Goal: Task Accomplishment & Management: Use online tool/utility

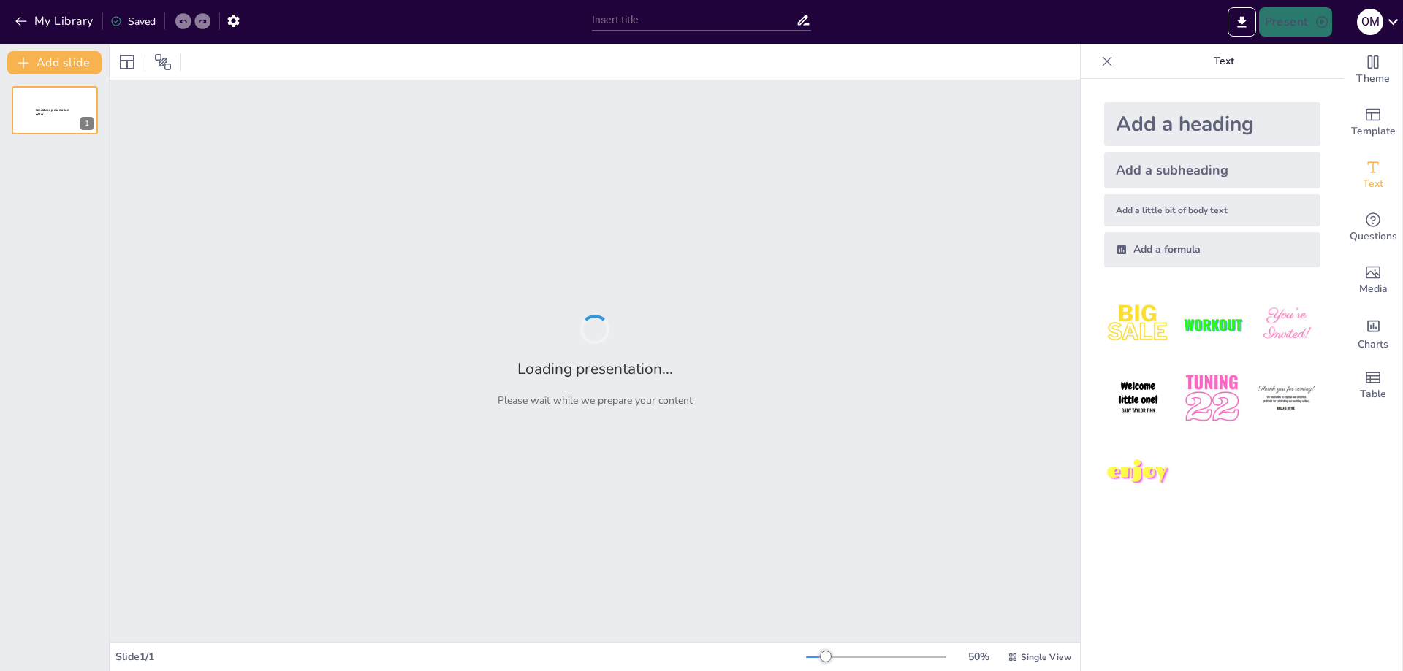
type input "Soluciones Efectivas en MRO: Aerotronics y sus Capacidades Técnicas"
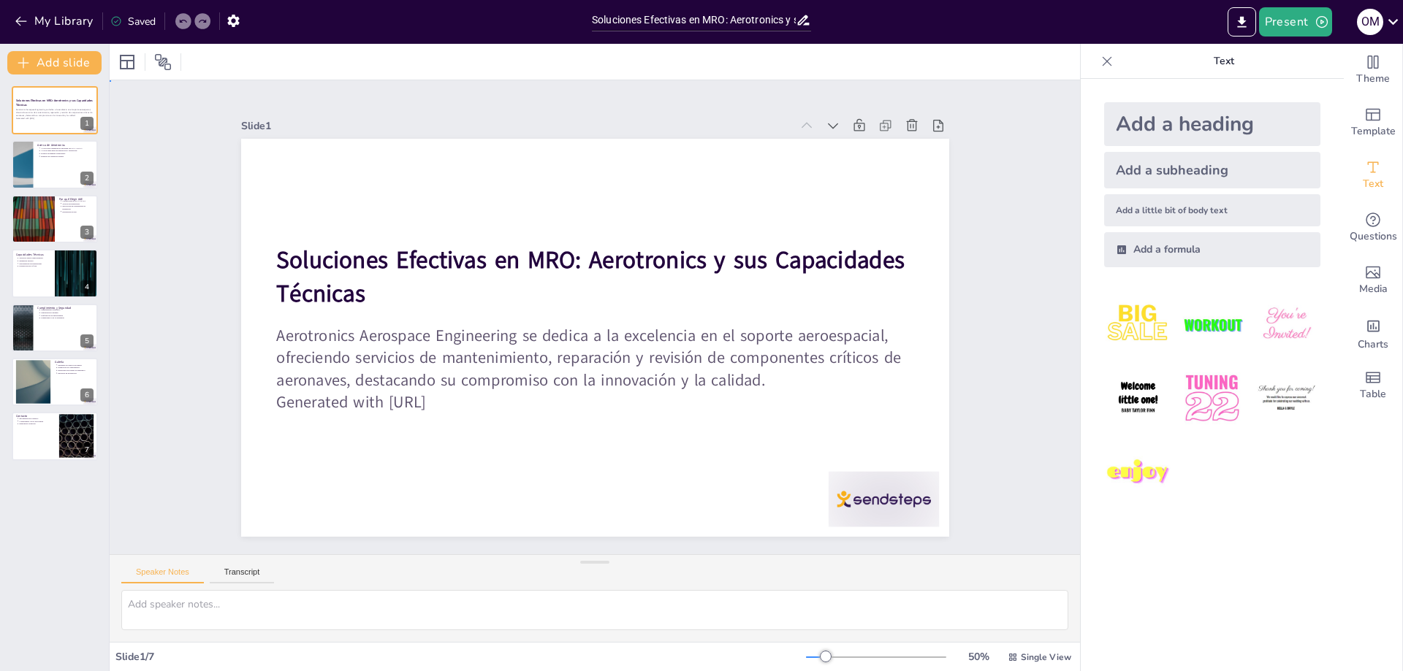
click at [1004, 385] on div "Slide 1 Soluciones Efectivas en MRO: Aerotronics y sus Capacidades Técnicas Aer…" at bounding box center [594, 318] width 953 height 1064
click at [42, 161] on div at bounding box center [55, 165] width 88 height 50
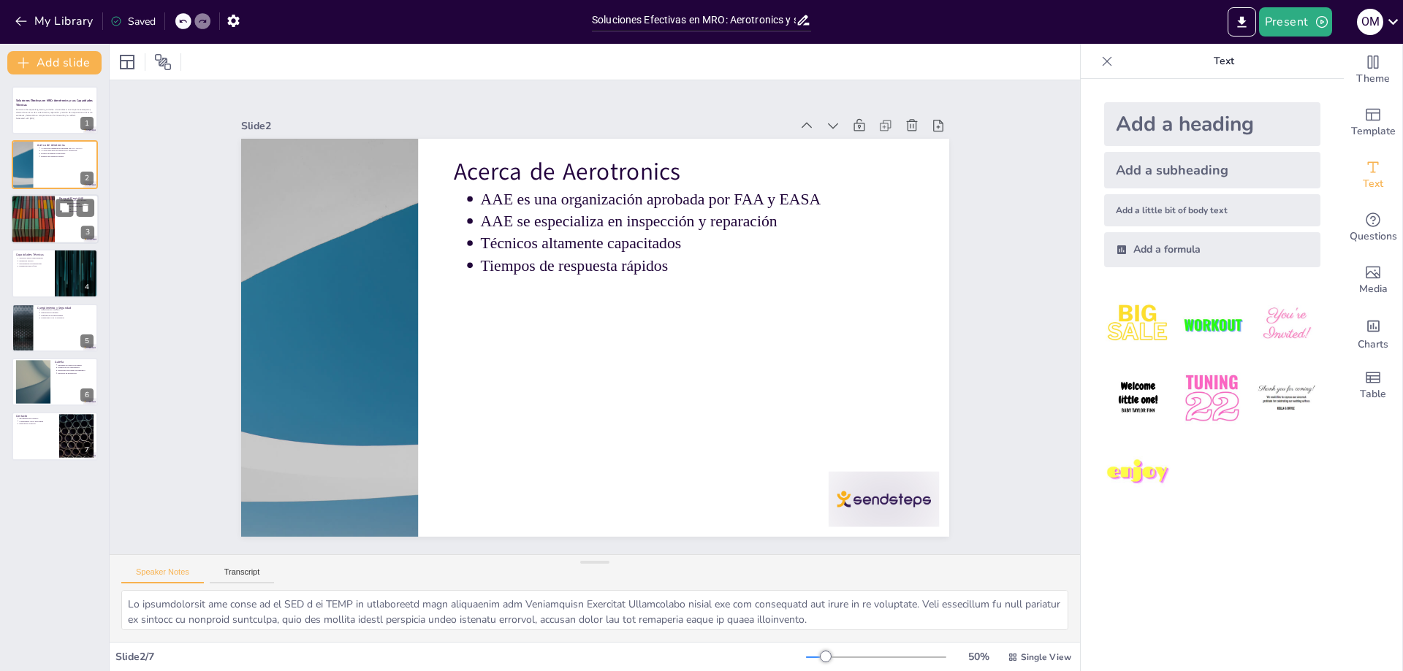
click at [45, 212] on div at bounding box center [33, 219] width 88 height 50
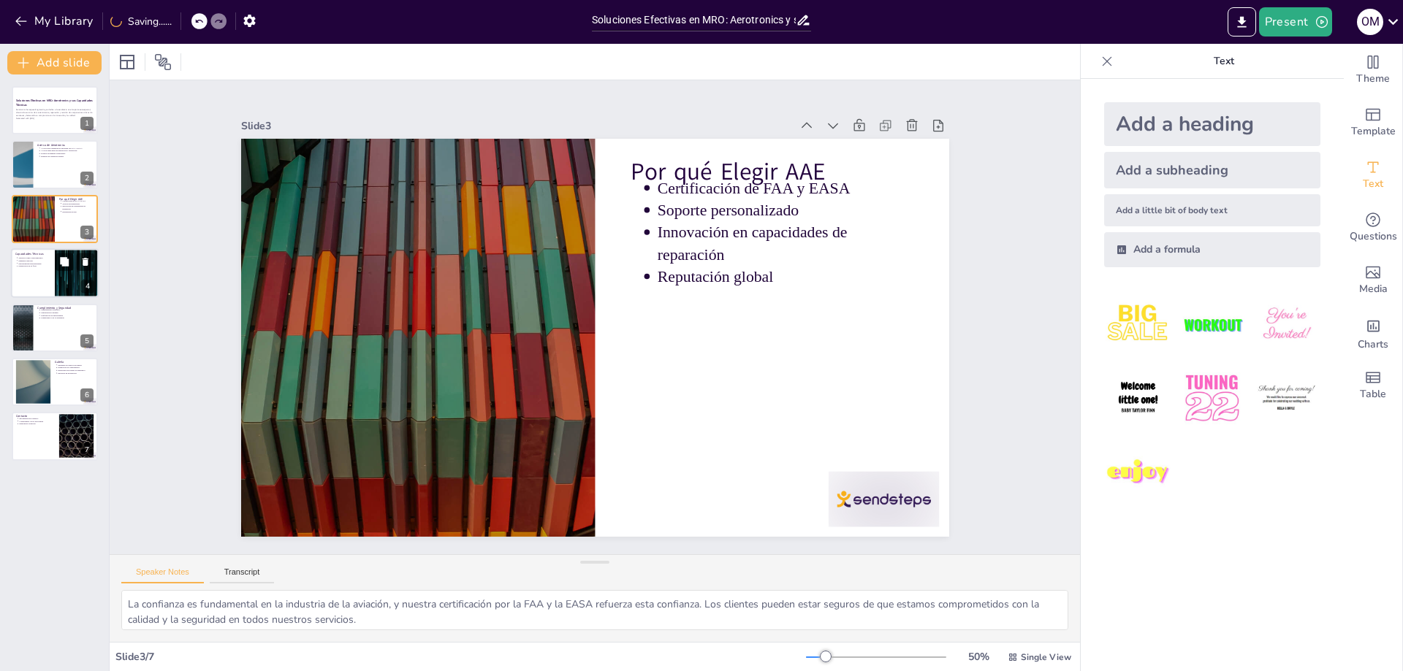
click at [45, 269] on div at bounding box center [55, 273] width 88 height 50
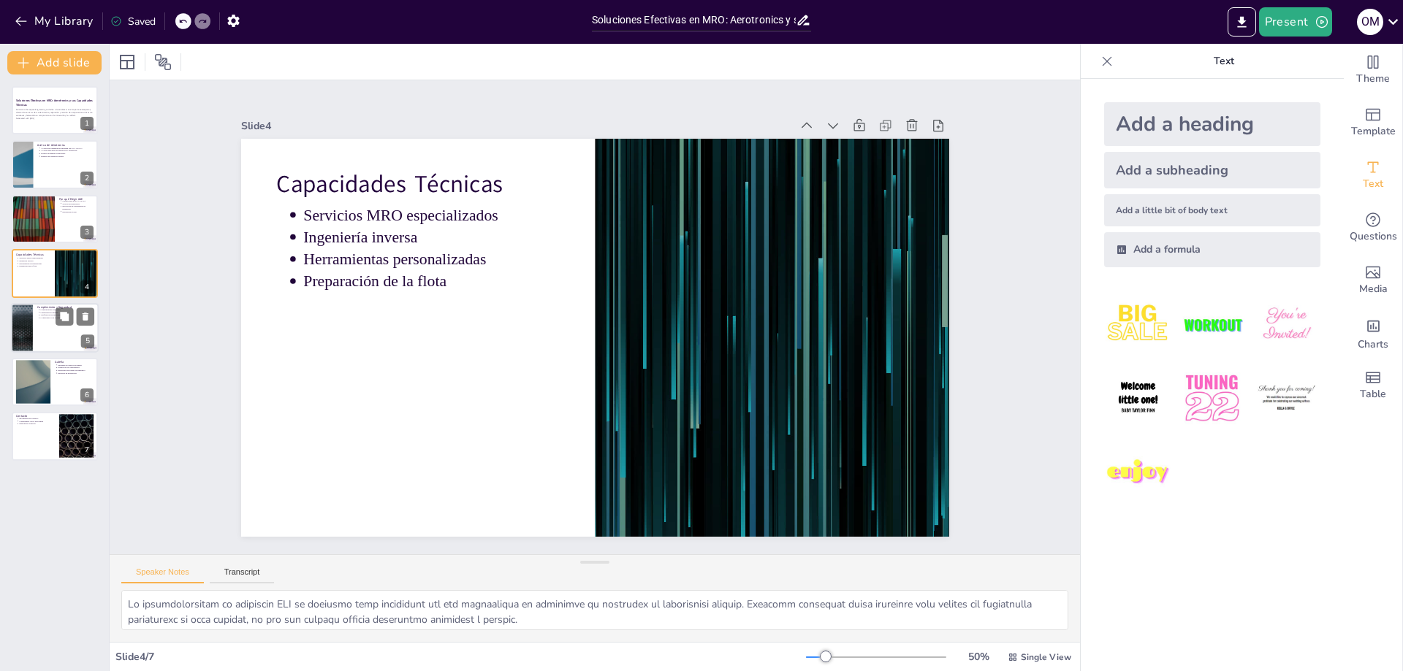
click at [33, 328] on div at bounding box center [55, 328] width 88 height 50
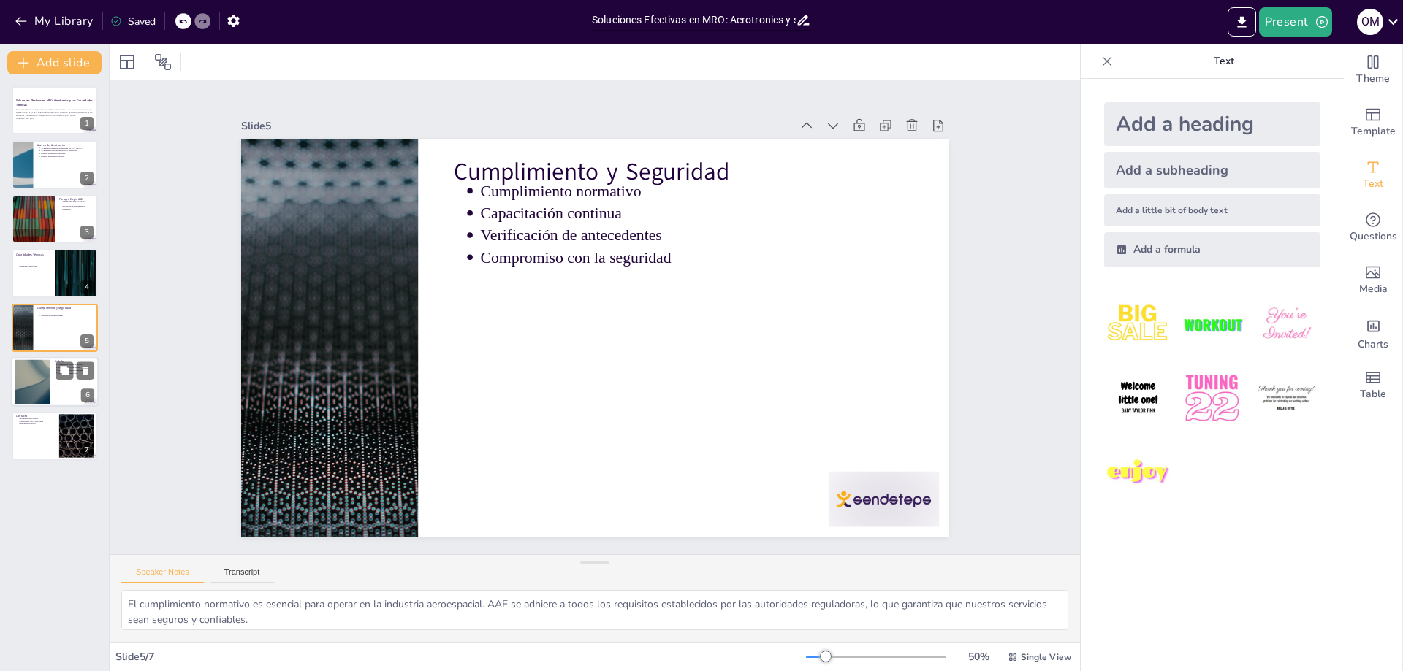
click at [28, 394] on div at bounding box center [32, 382] width 79 height 45
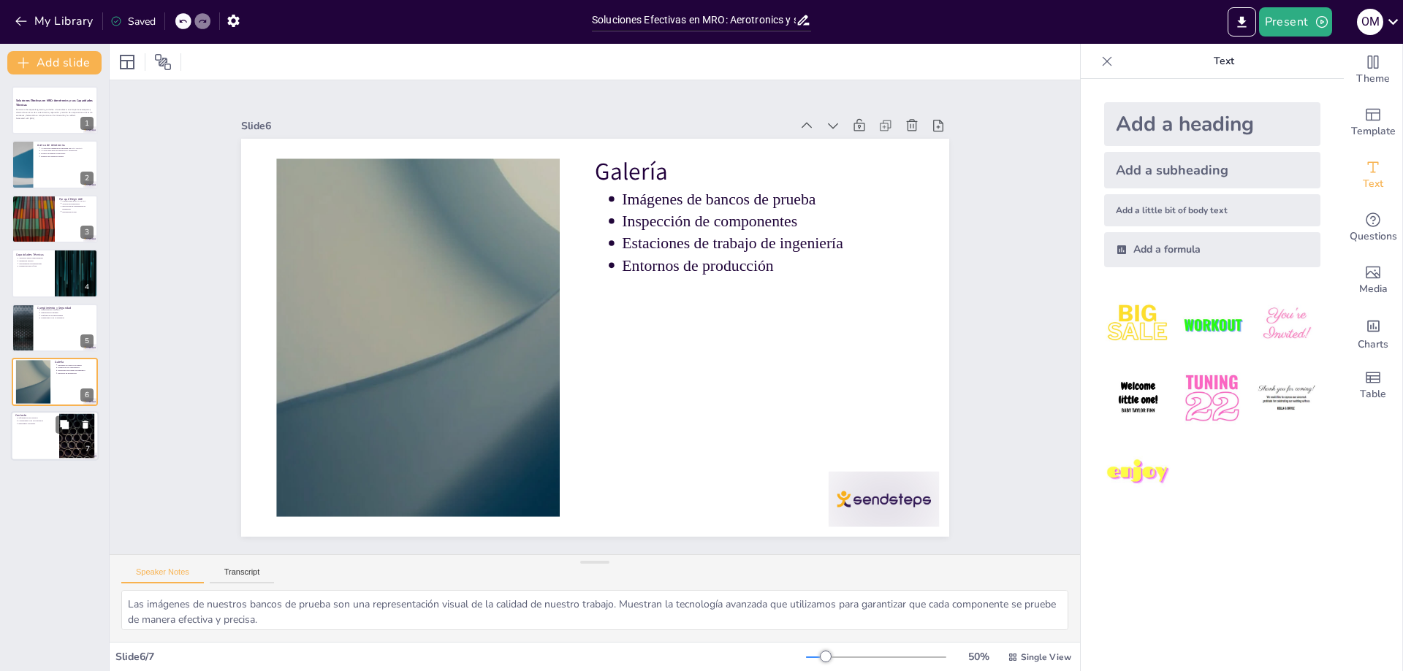
click at [34, 441] on div at bounding box center [55, 437] width 88 height 50
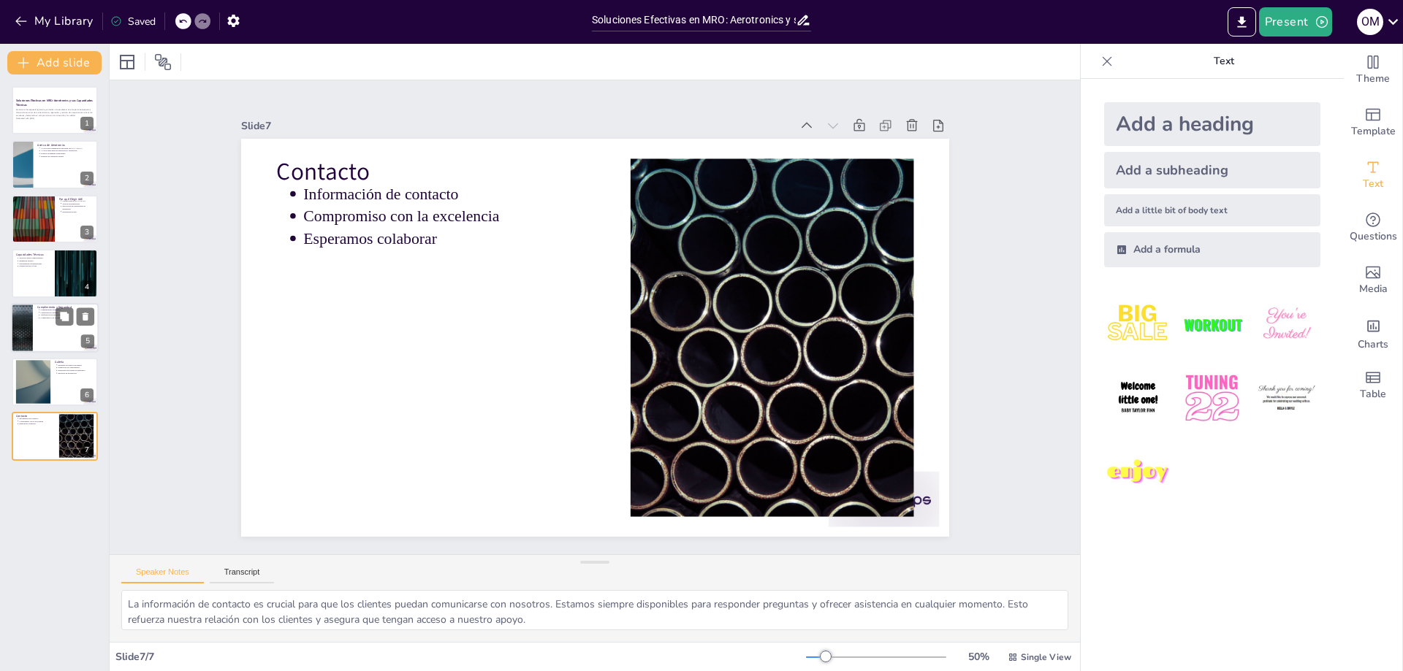
click at [37, 318] on ul "Cumplimiento normativo Capacitación continua Verificación de antecedentes Compr…" at bounding box center [65, 313] width 57 height 11
type textarea "El cumplimiento normativo es esencial para operar en la industria aeroespacial.…"
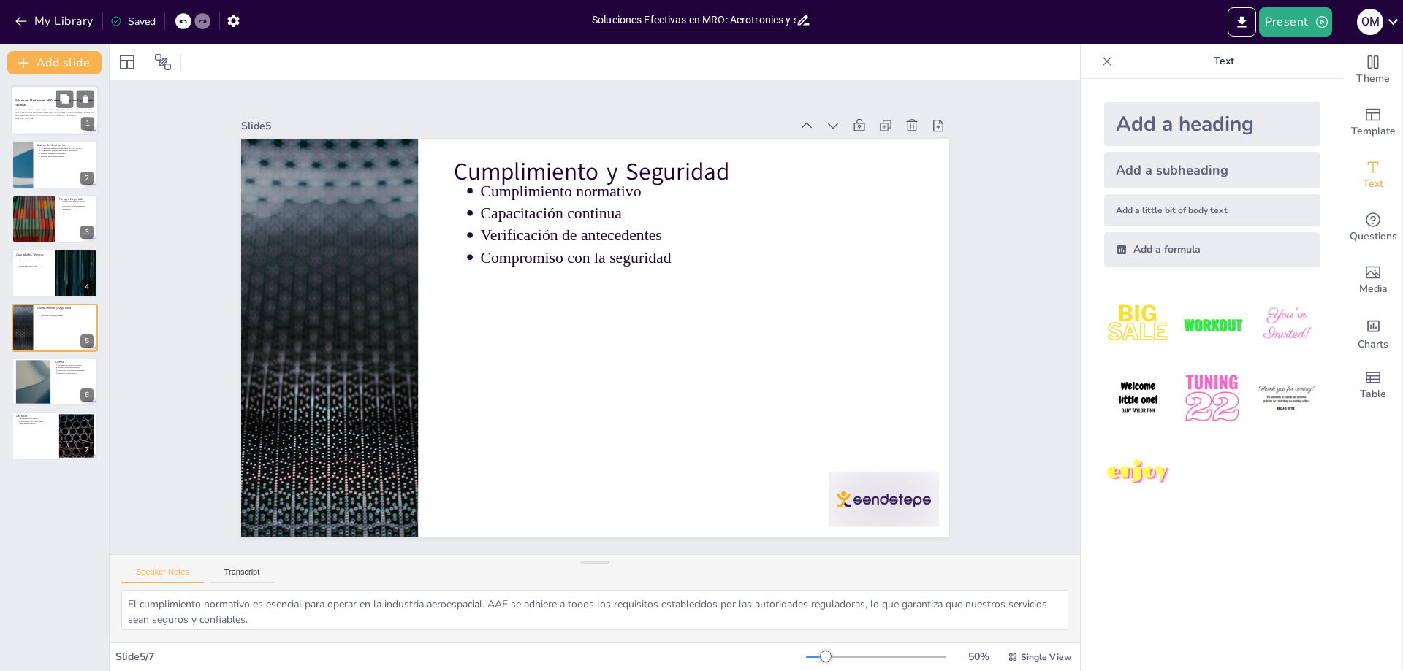
click at [28, 89] on div at bounding box center [55, 110] width 88 height 50
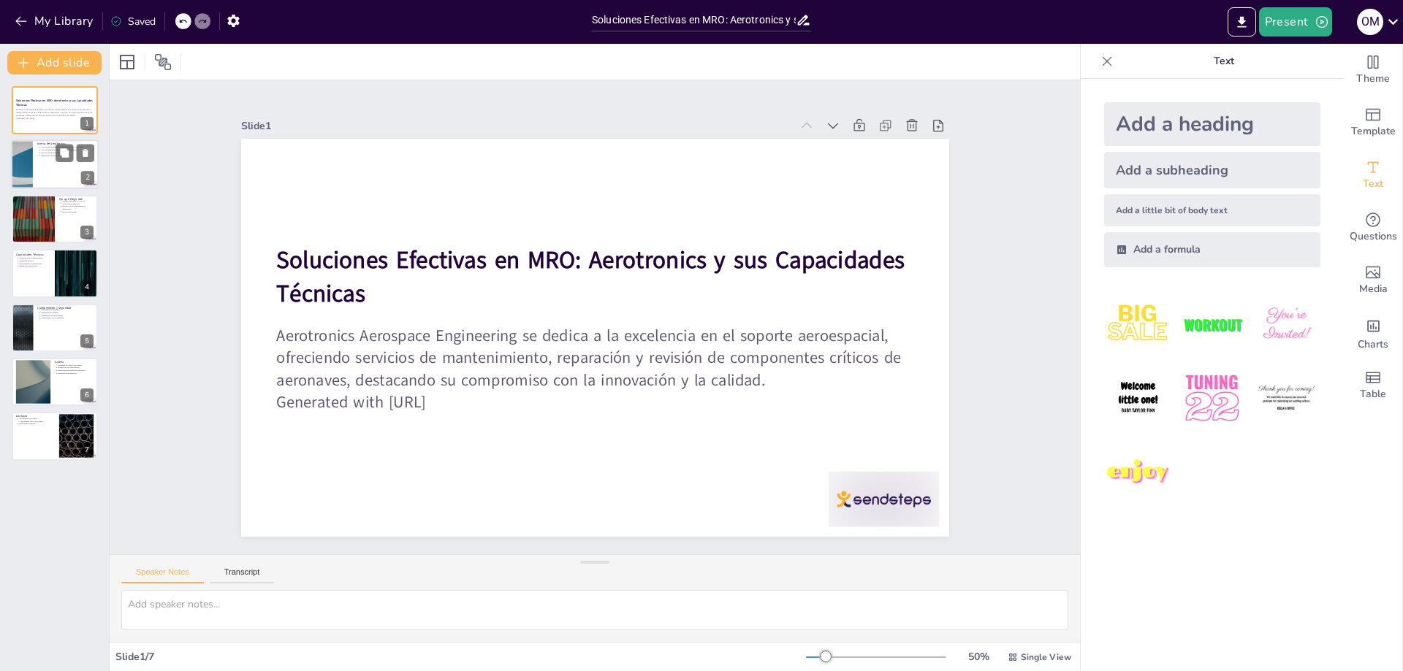
click at [48, 164] on div at bounding box center [55, 165] width 88 height 50
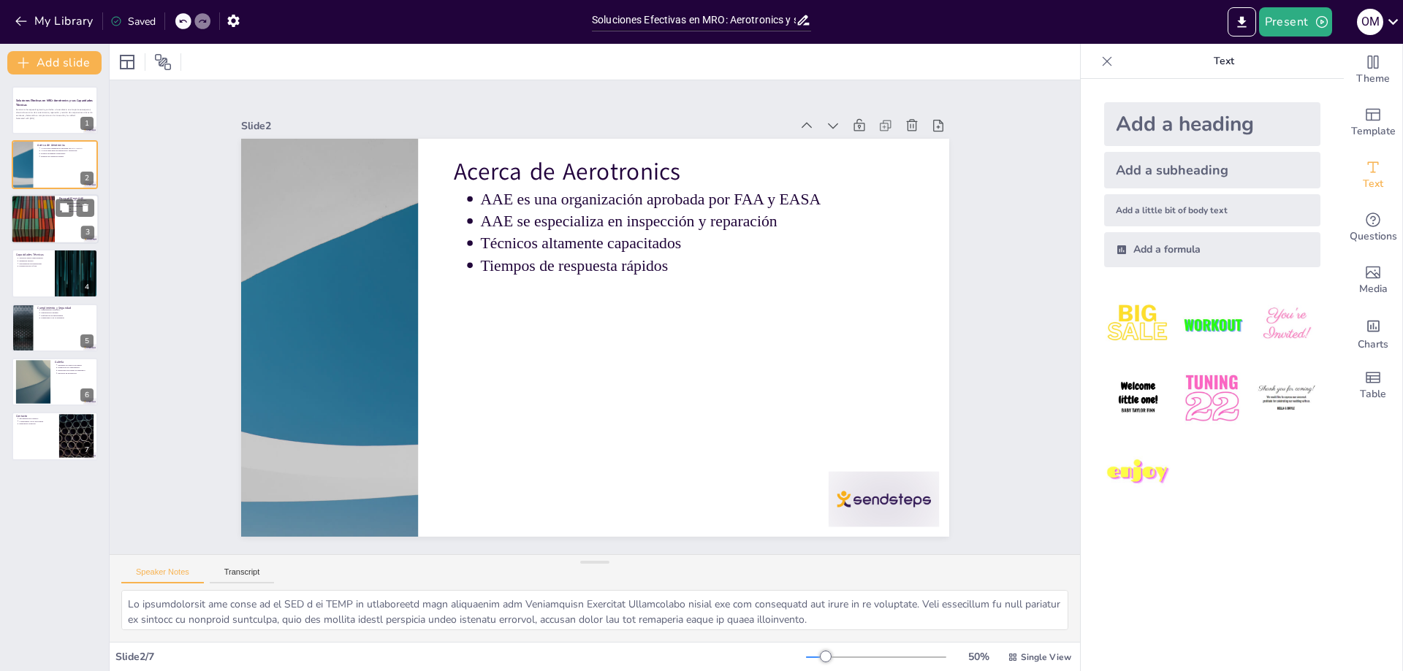
click at [53, 214] on div at bounding box center [33, 219] width 88 height 50
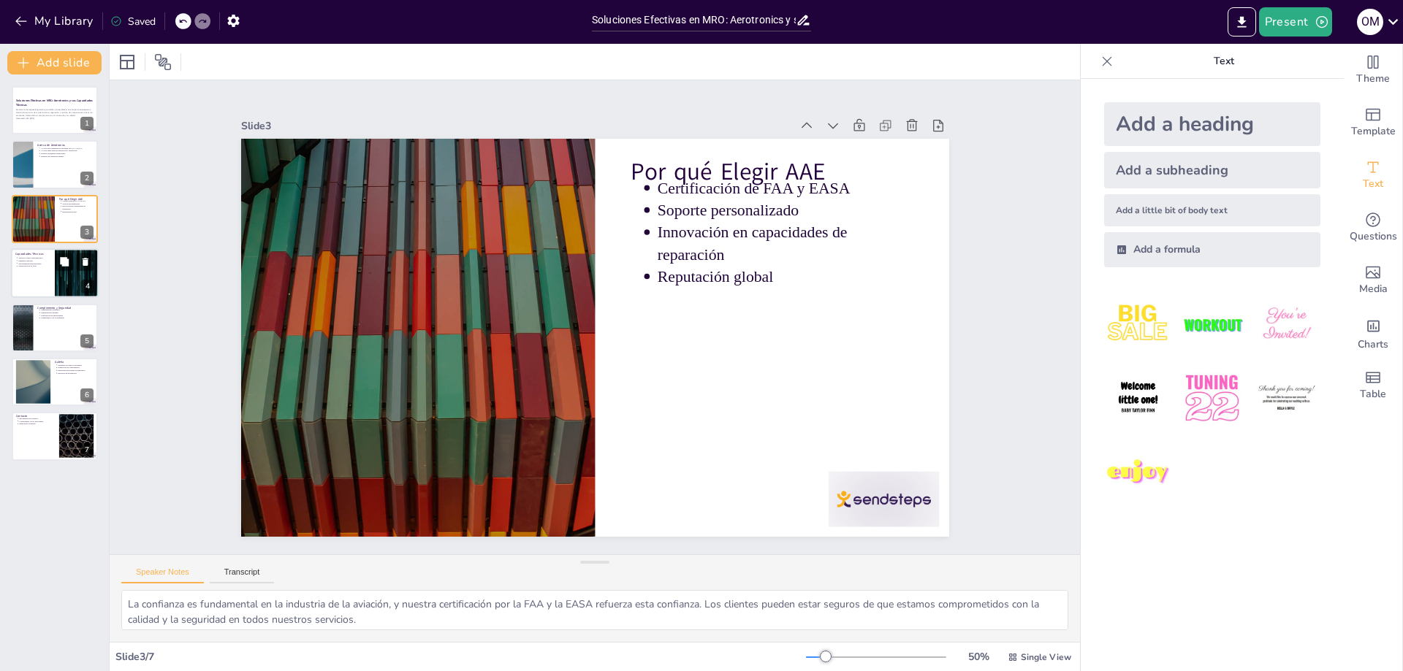
click at [47, 272] on div at bounding box center [55, 273] width 88 height 50
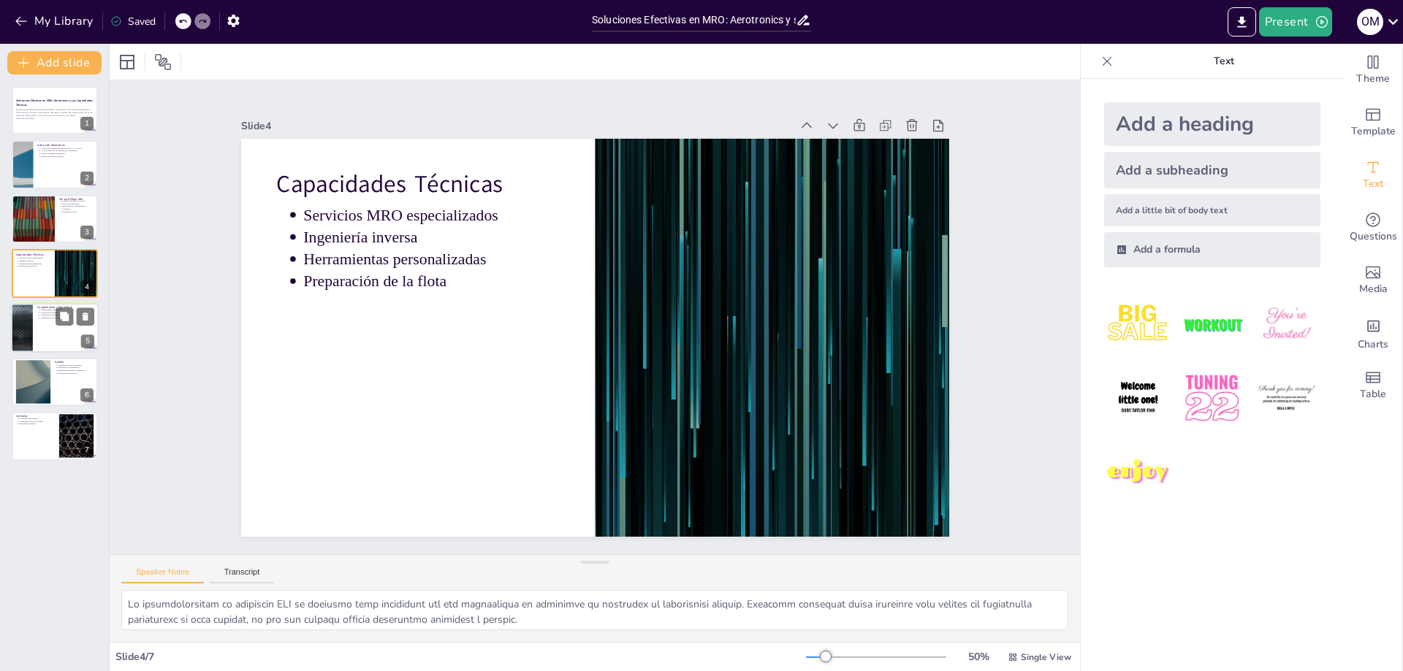
click at [41, 315] on p "Verificación de antecedentes" at bounding box center [68, 314] width 54 height 3
type textarea "El cumplimiento normativo es esencial para operar en la industria aeroespacial.…"
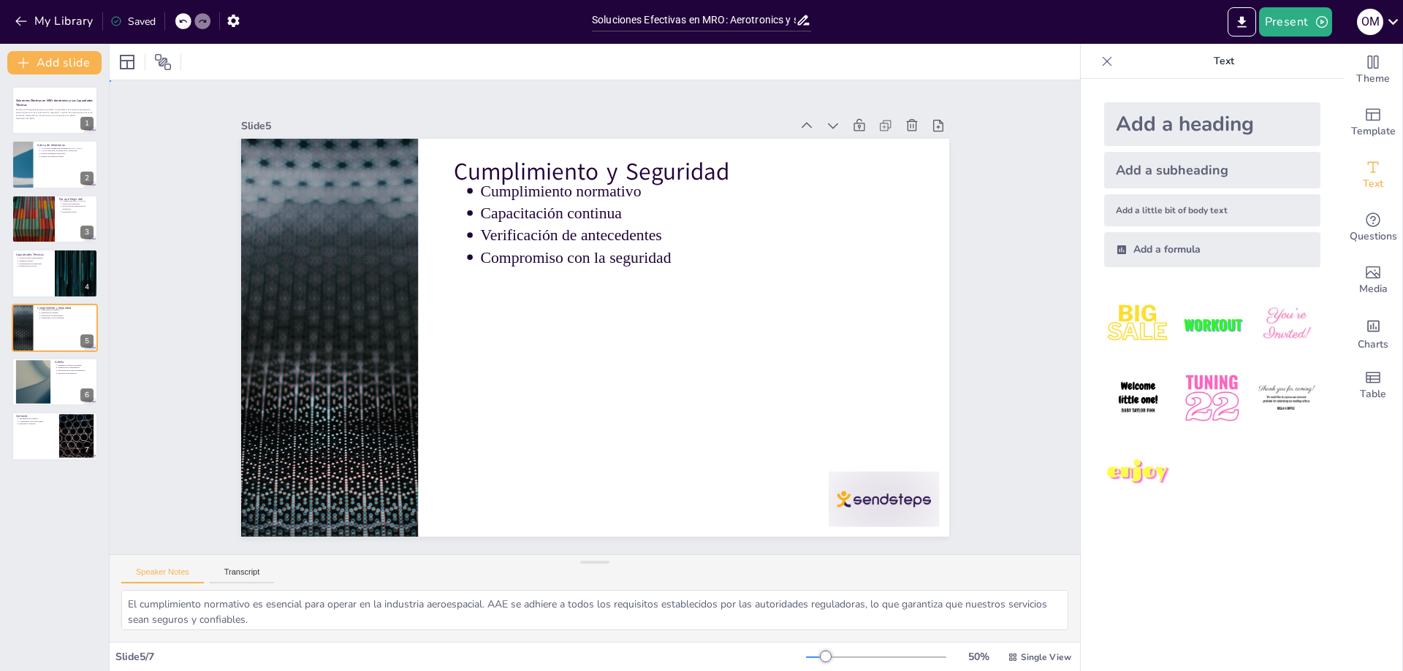
click at [1029, 232] on div "Slide 1 Soluciones Efectivas en MRO: Aerotronics y sus Capacidades Técnicas Aer…" at bounding box center [594, 317] width 1047 height 665
